Goal: Subscribe to service/newsletter

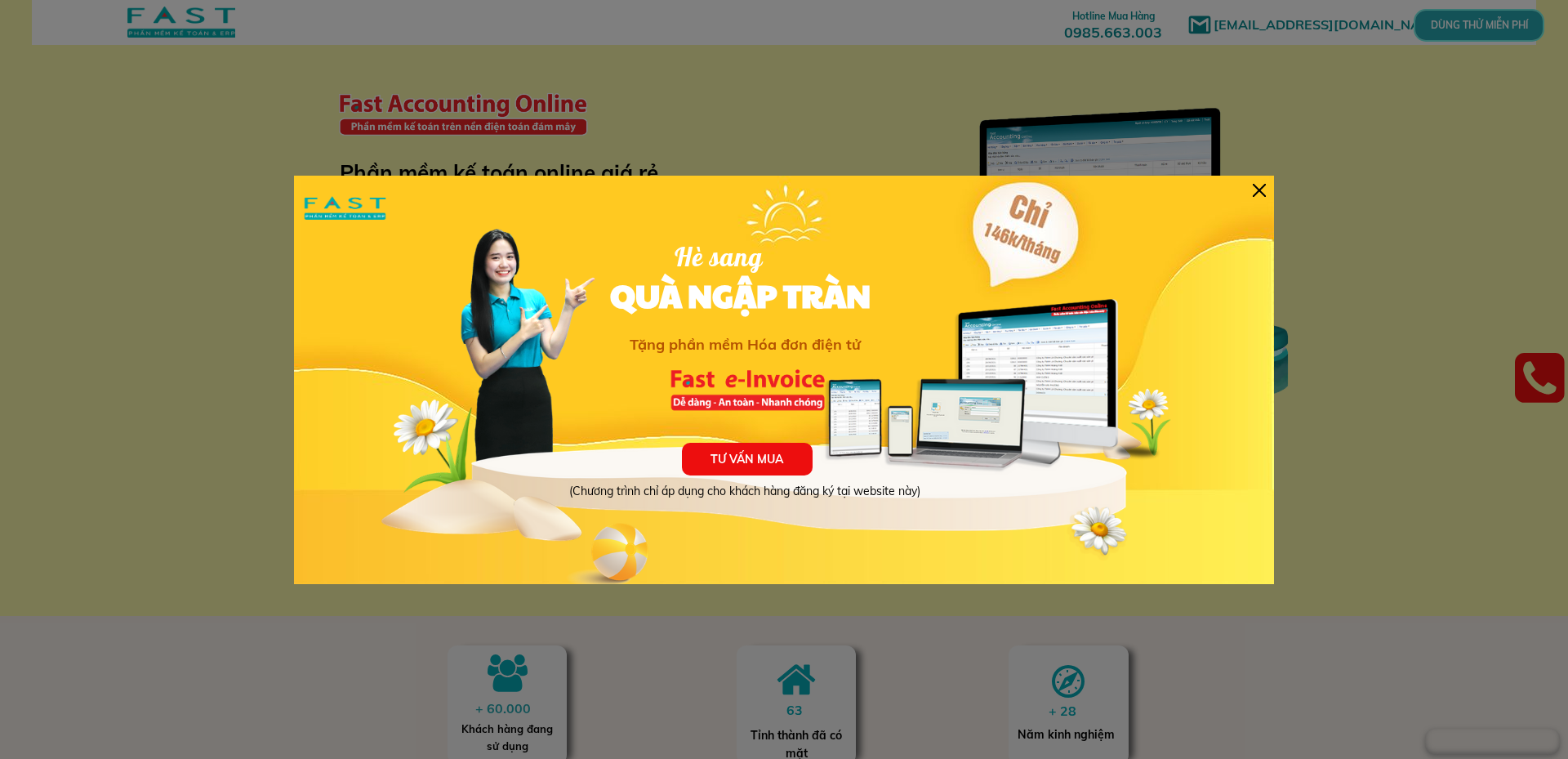
click at [1260, 192] on div at bounding box center [1259, 190] width 13 height 13
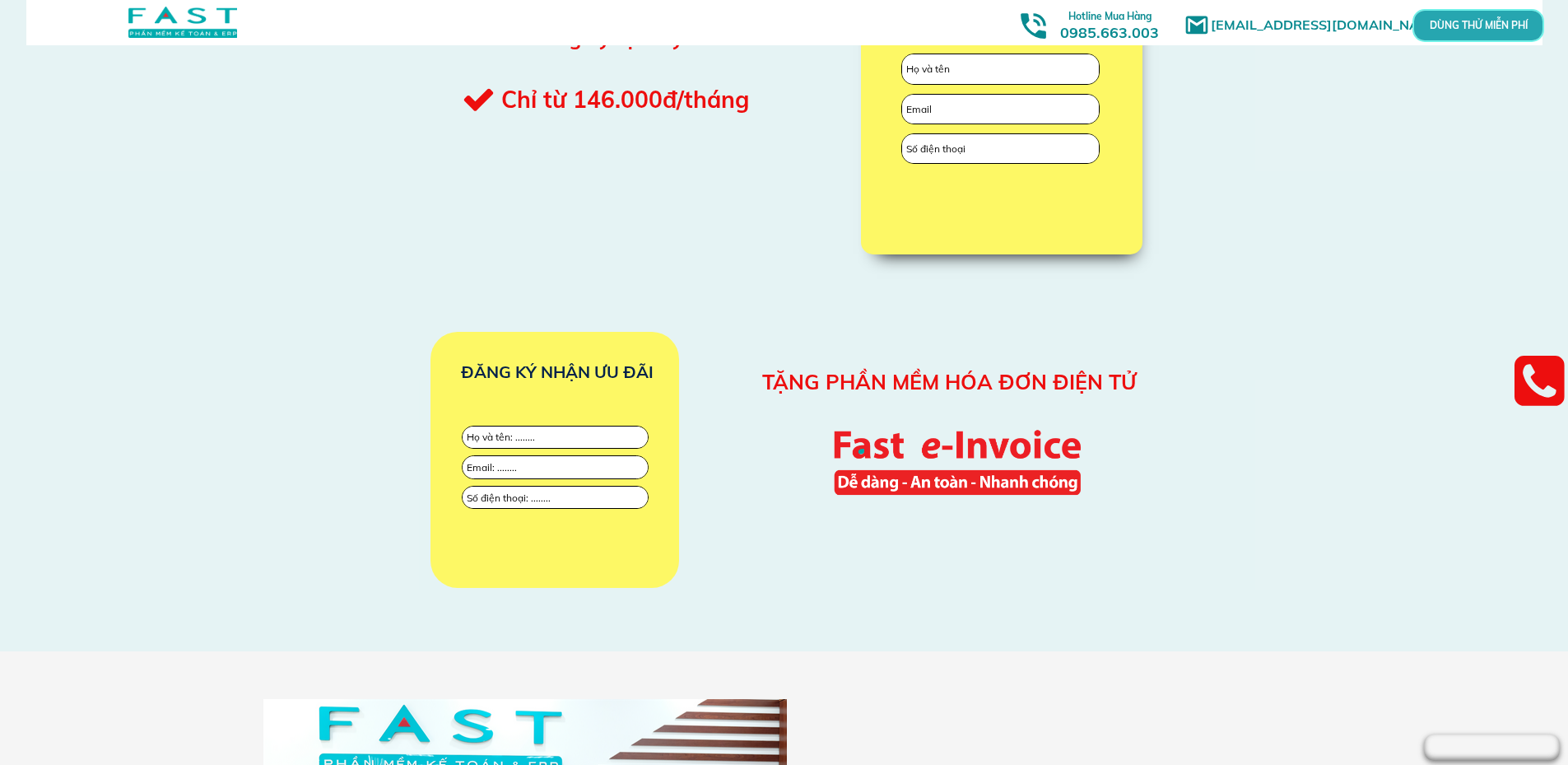
scroll to position [1373, 0]
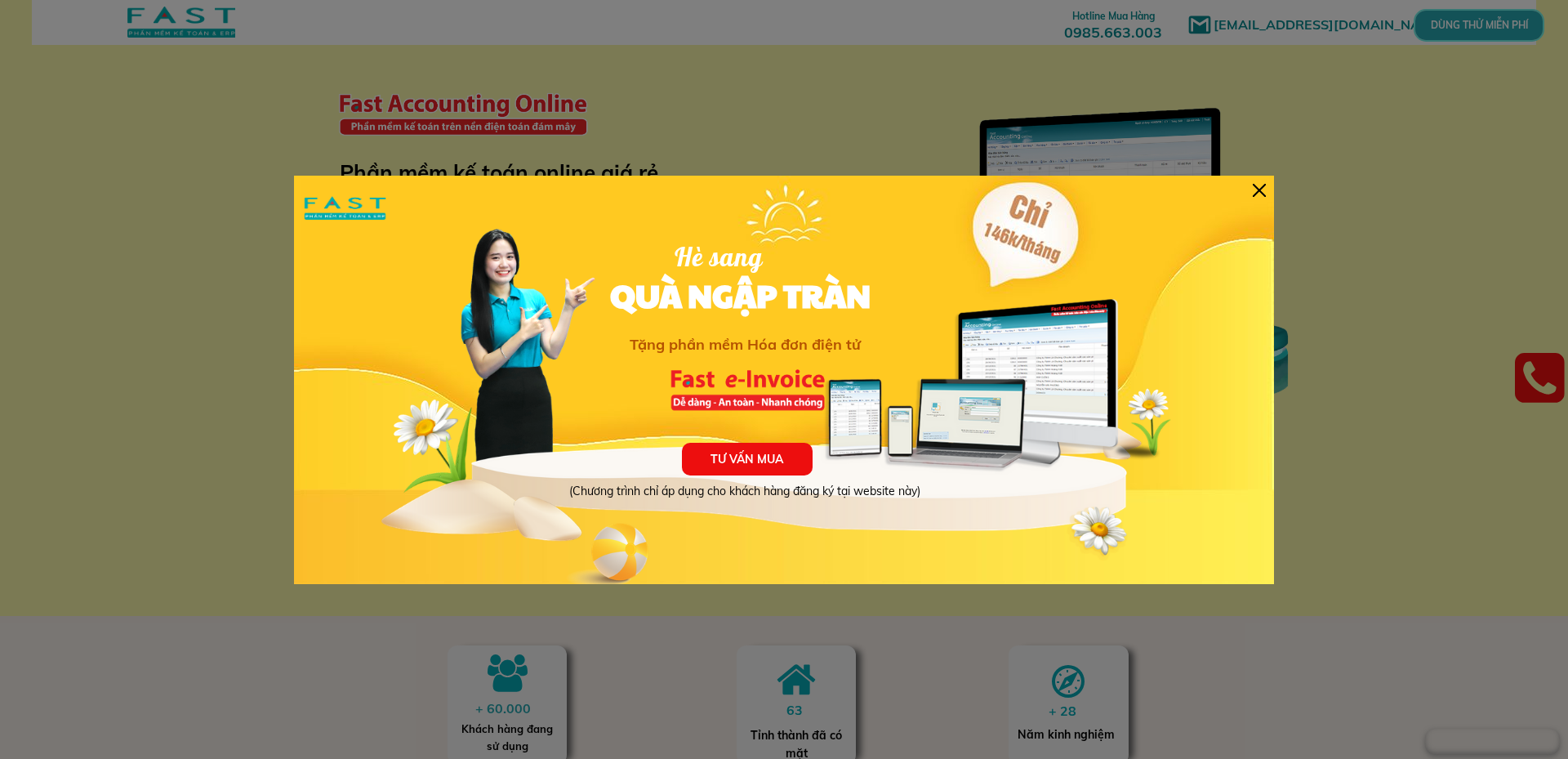
click at [1254, 192] on div at bounding box center [1259, 190] width 13 height 13
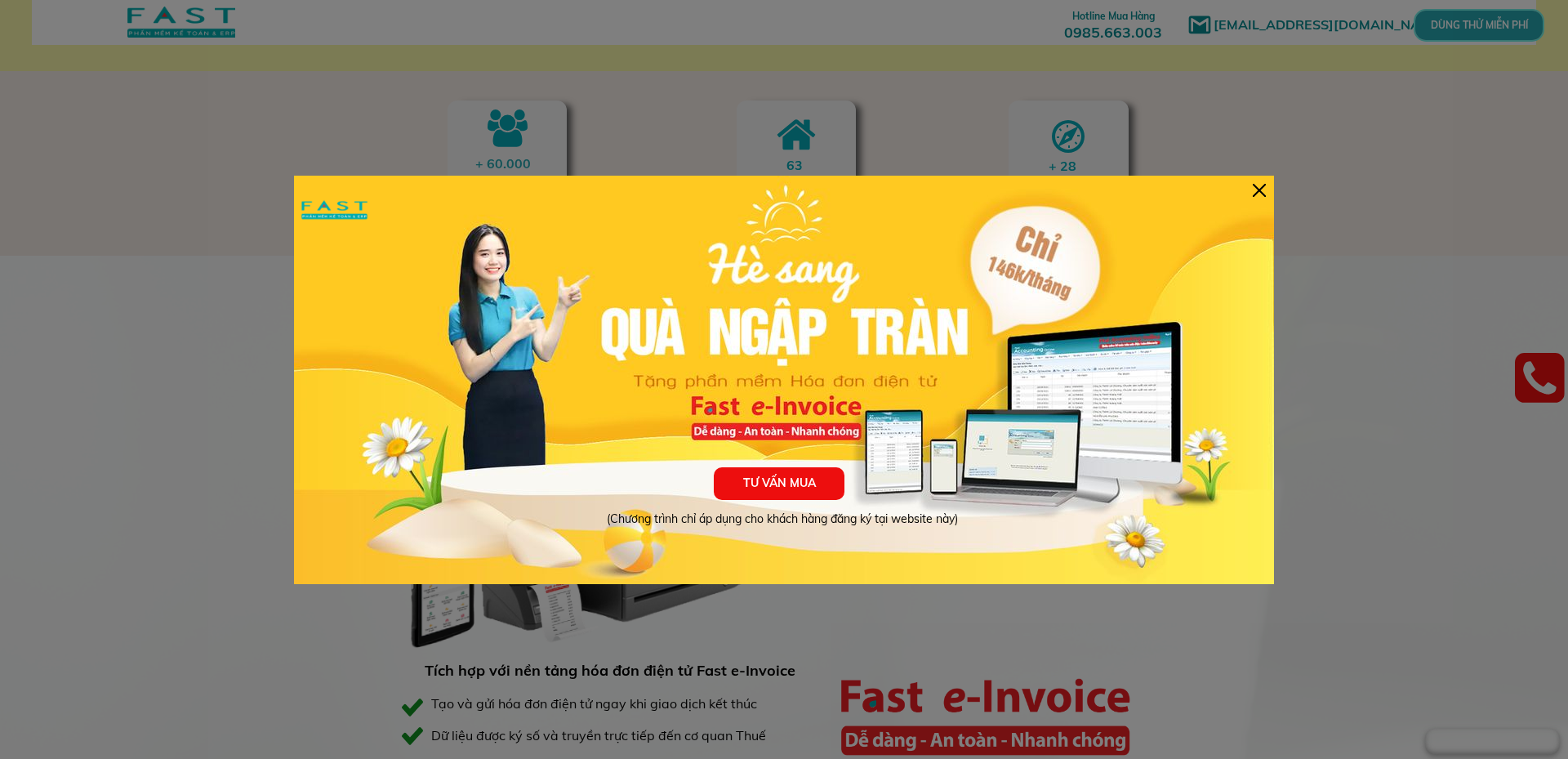
click at [1260, 190] on div at bounding box center [1259, 190] width 13 height 13
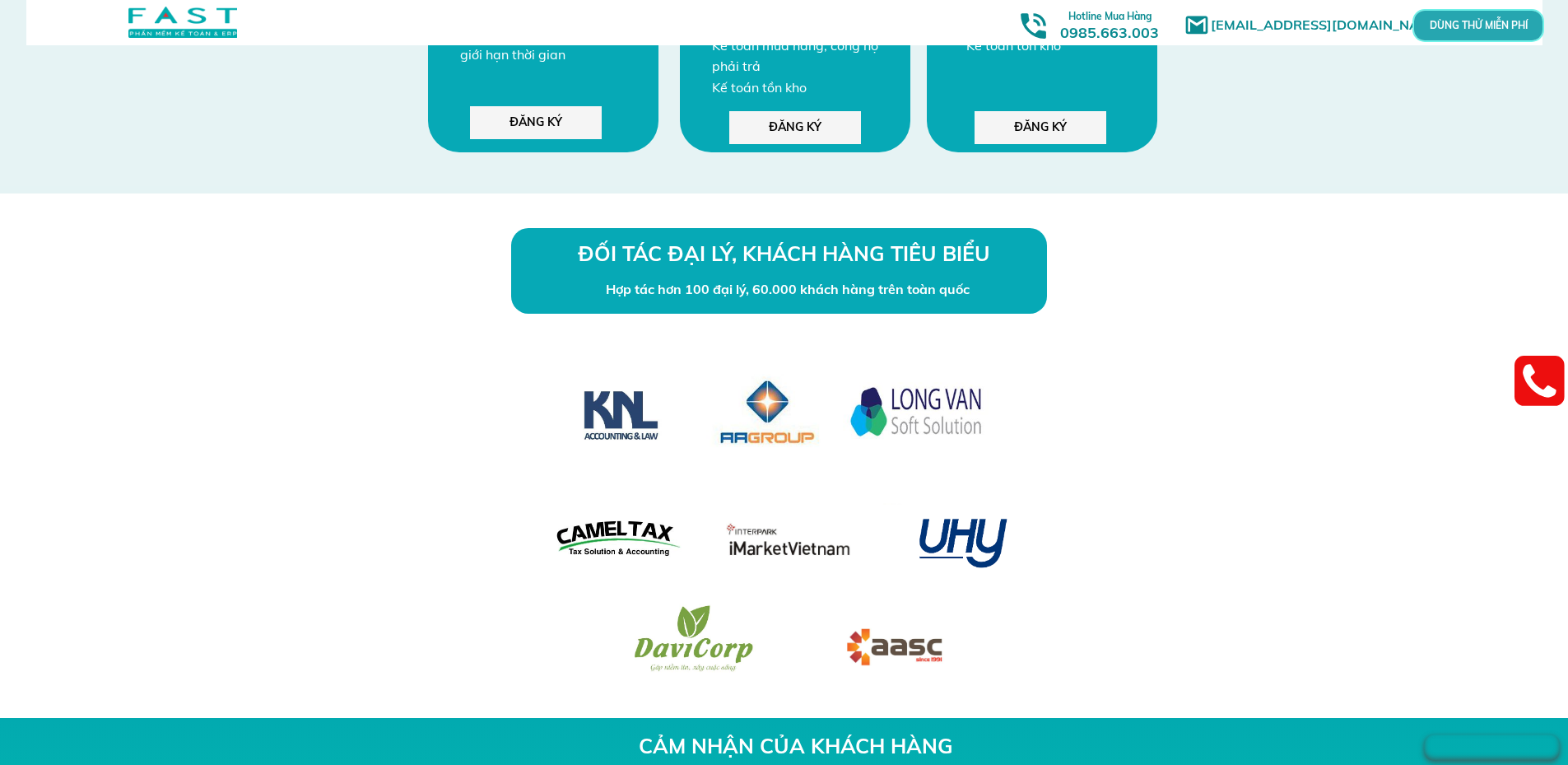
scroll to position [4393, 0]
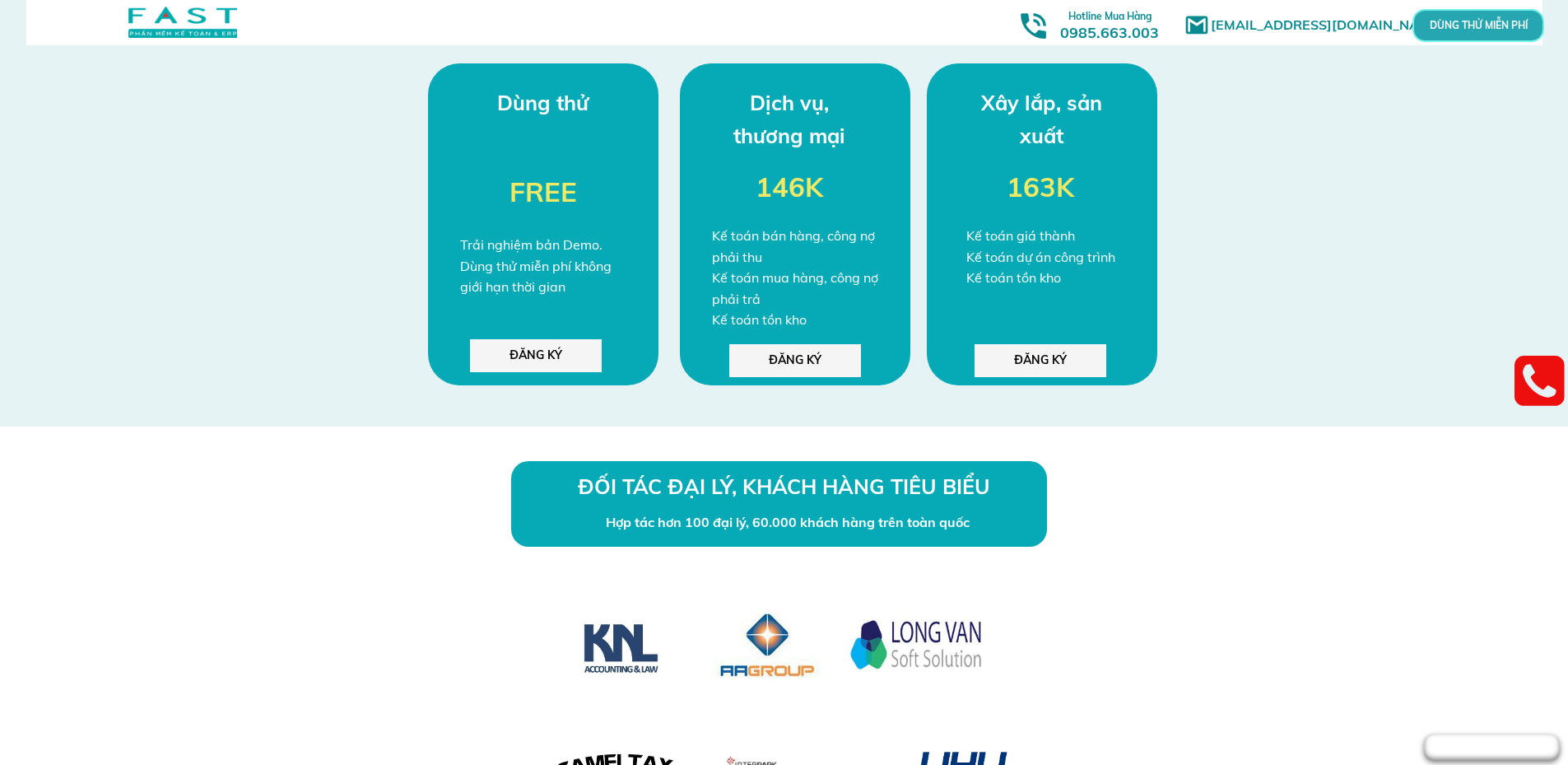
click at [791, 359] on p "ĐĂNG KÝ" at bounding box center [795, 361] width 132 height 33
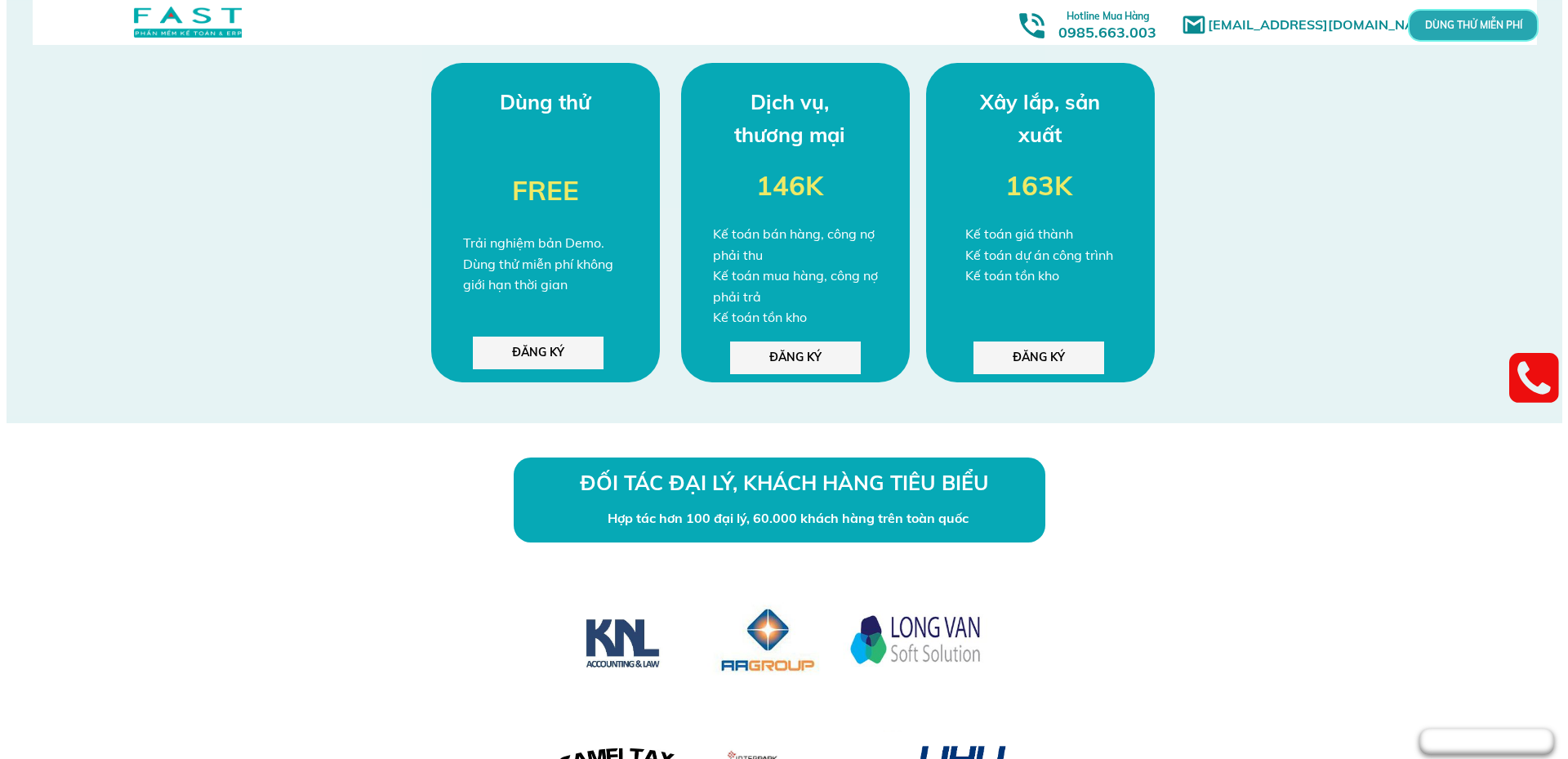
scroll to position [0, 0]
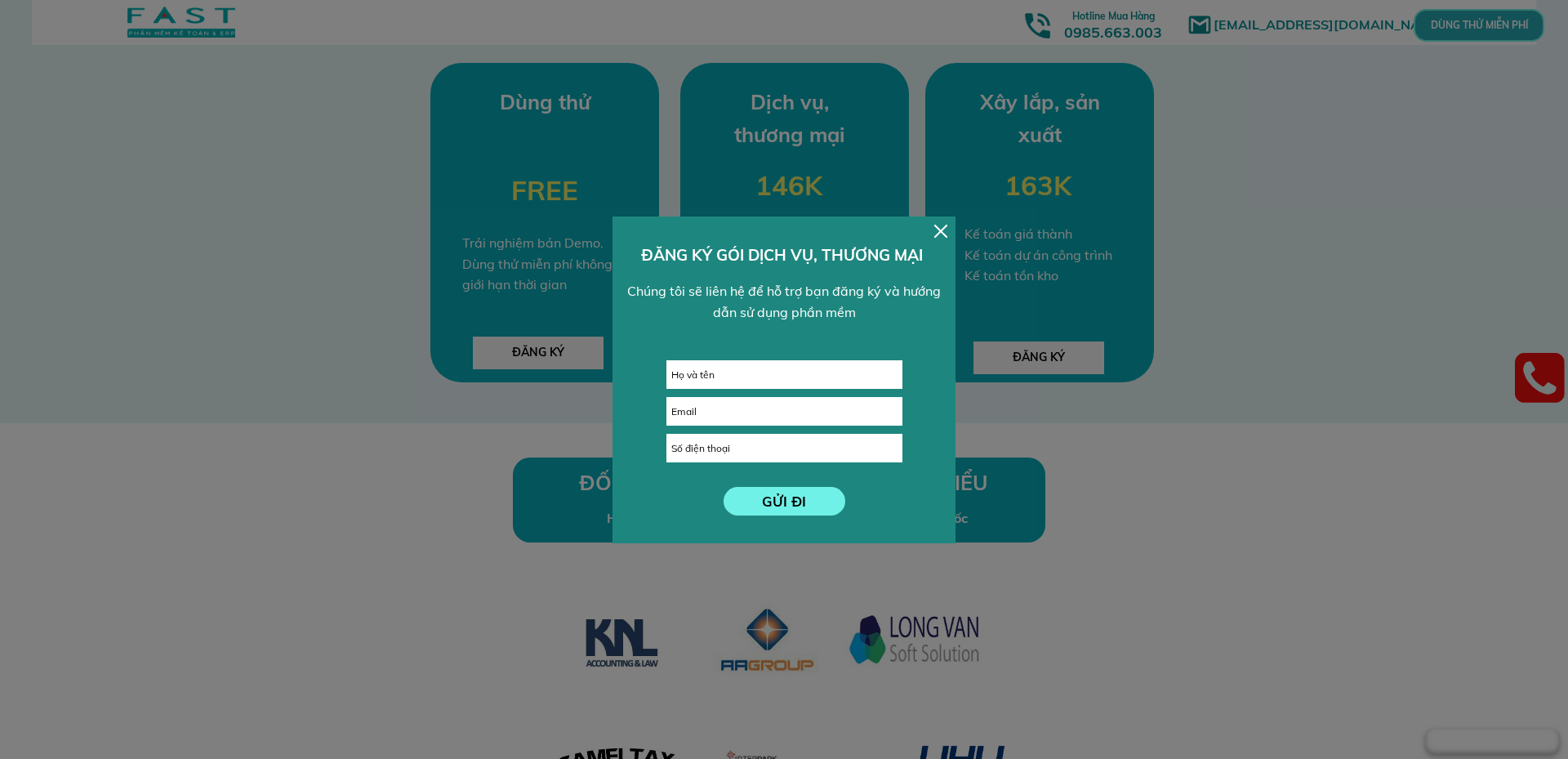
click at [947, 230] on div "GỬI ĐI ĐĂNG KÝ GÓI DỊCH VỤ, THƯƠNG MẠI Chúng tôi sẽ liên hệ để hỗ trợ bạn đăng …" at bounding box center [784, 380] width 343 height 327
click at [941, 230] on div at bounding box center [941, 231] width 13 height 13
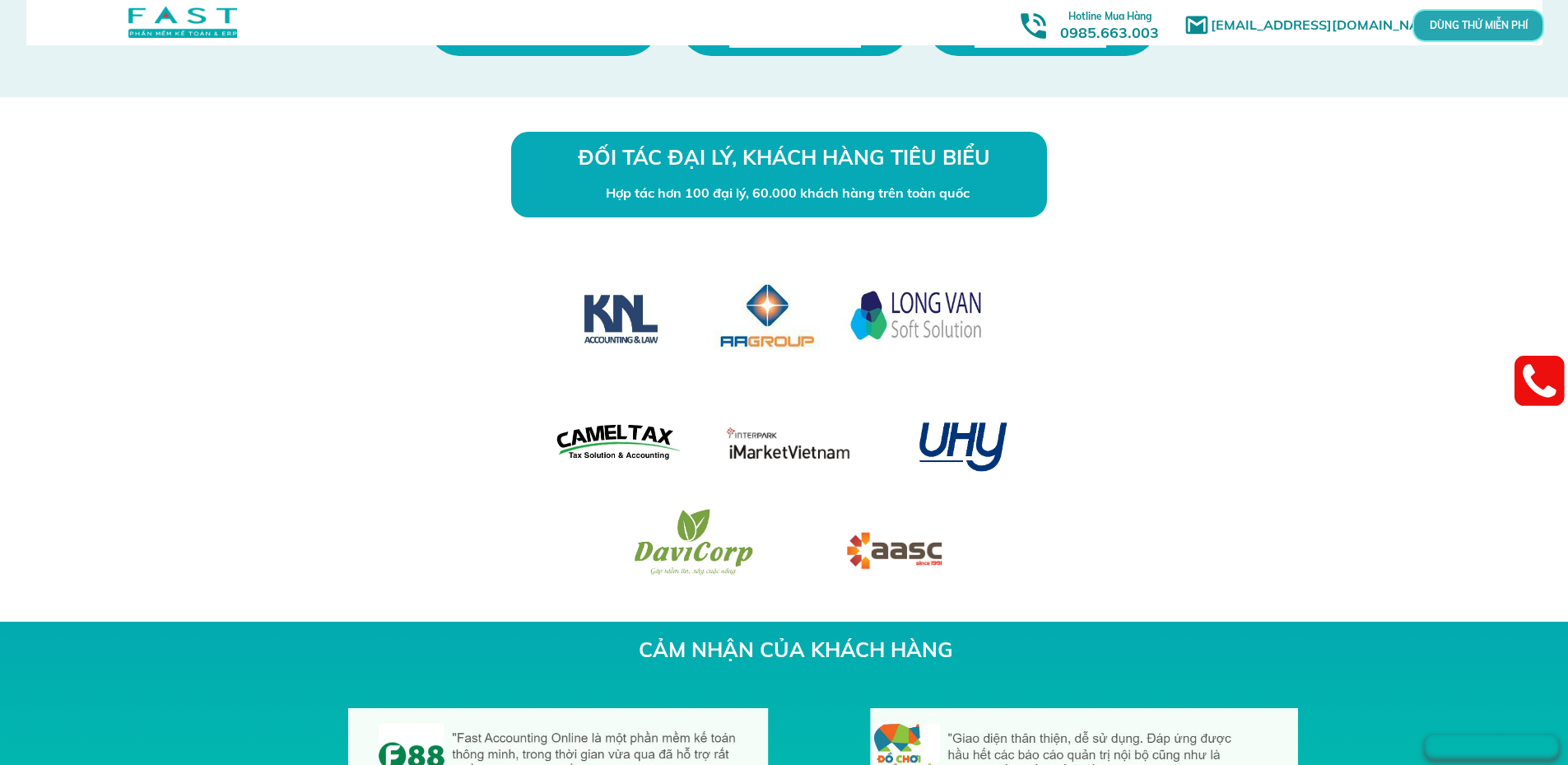
scroll to position [4588, 0]
